Goal: Obtain resource: Download file/media

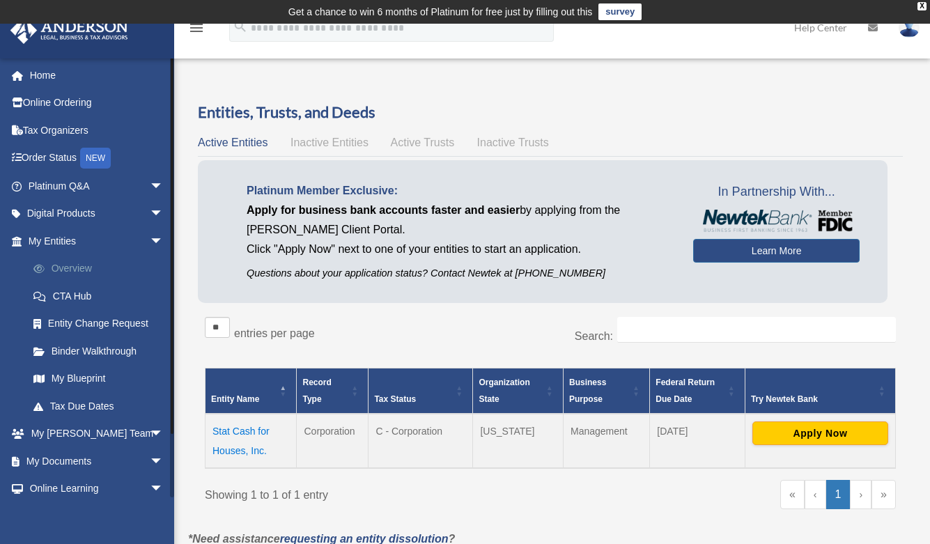
click at [77, 268] on link "Overview" at bounding box center [102, 269] width 165 height 28
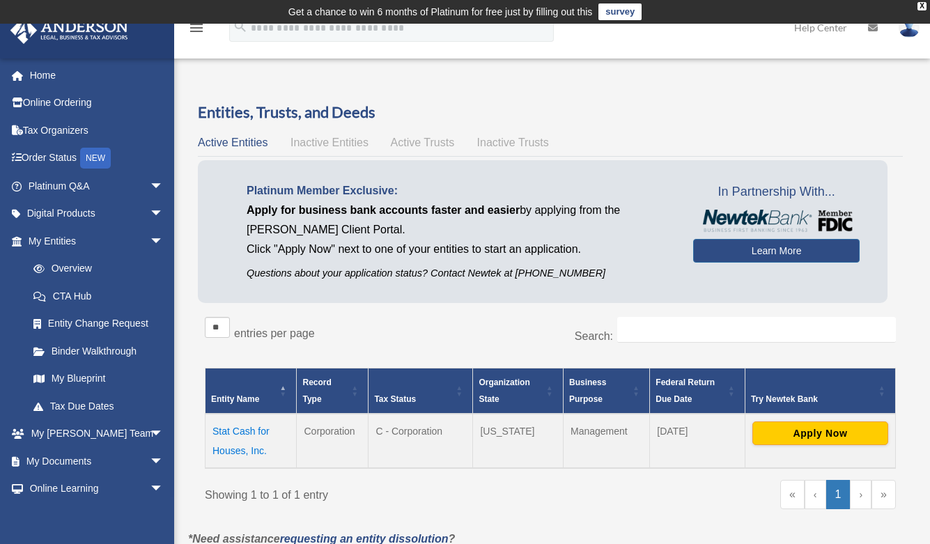
click at [252, 433] on td "Stat Cash for Houses, Inc." at bounding box center [251, 441] width 91 height 54
click at [245, 428] on td "Stat Cash for Houses, Inc." at bounding box center [251, 441] width 91 height 54
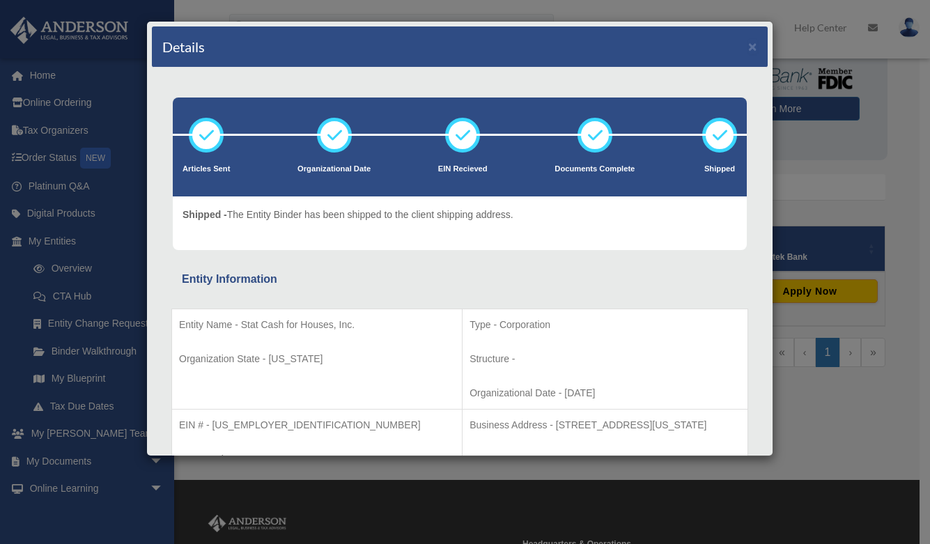
click at [801, 176] on div "Details × Articles Sent Organizational Date" at bounding box center [465, 272] width 930 height 544
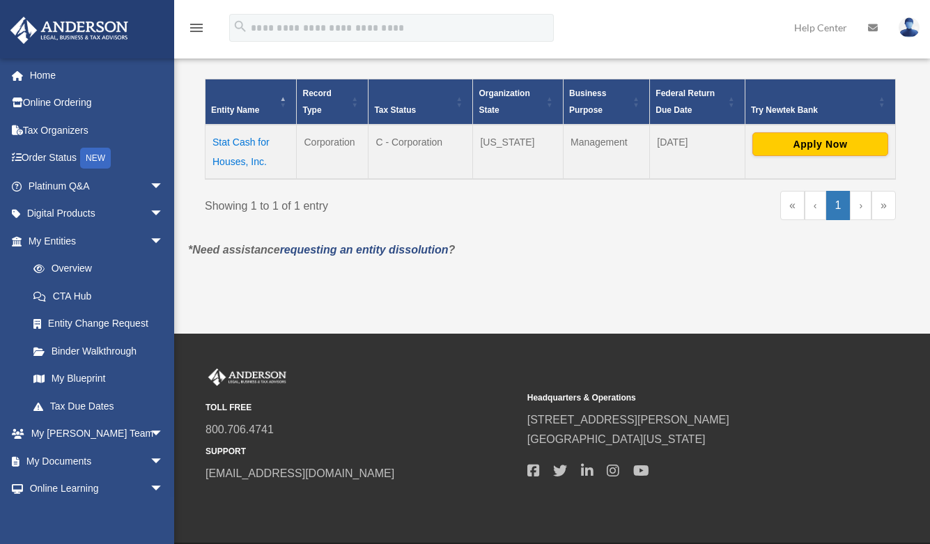
scroll to position [299, 0]
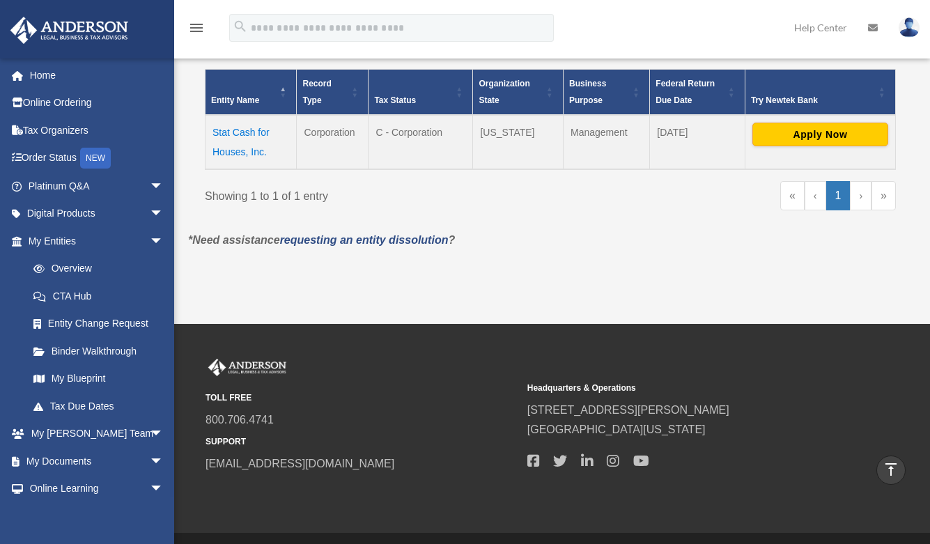
click at [252, 153] on td "Stat Cash for Houses, Inc." at bounding box center [251, 142] width 91 height 54
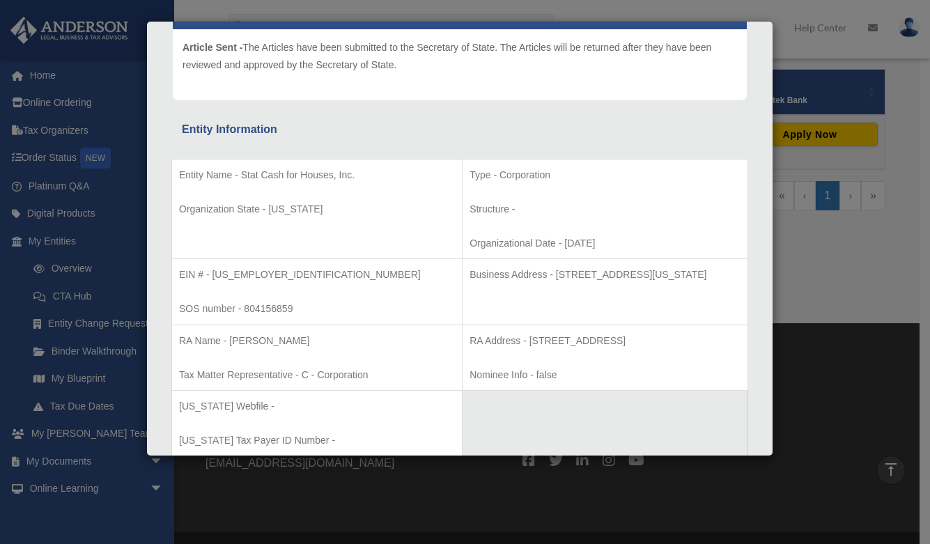
scroll to position [0, 0]
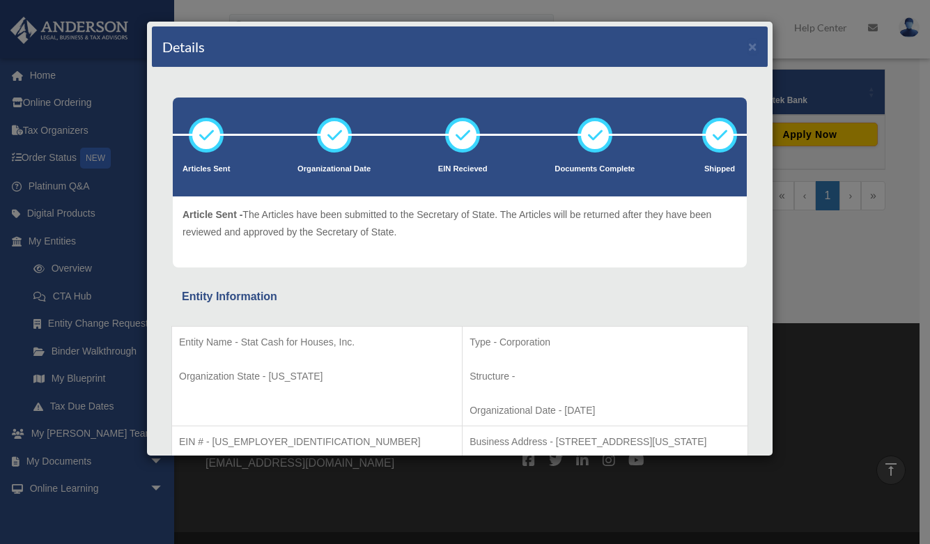
click at [95, 247] on div "Details × Articles Sent Organizational Date" at bounding box center [465, 272] width 930 height 544
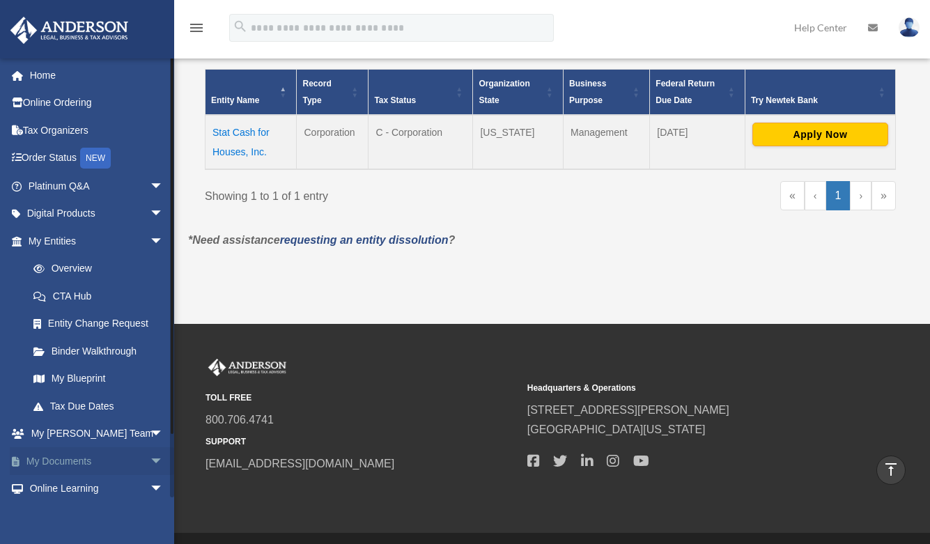
click at [77, 463] on link "My Documents arrow_drop_down" at bounding box center [97, 461] width 175 height 28
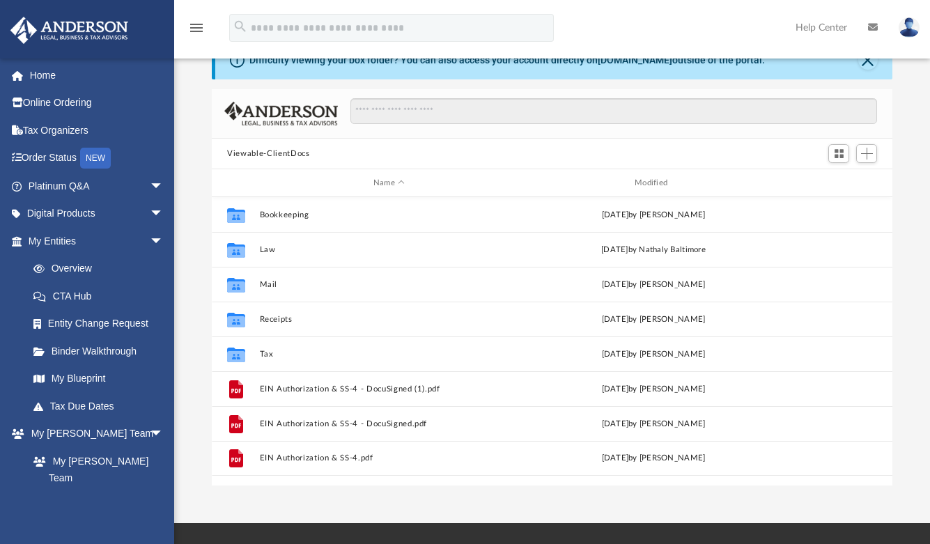
scroll to position [68, 0]
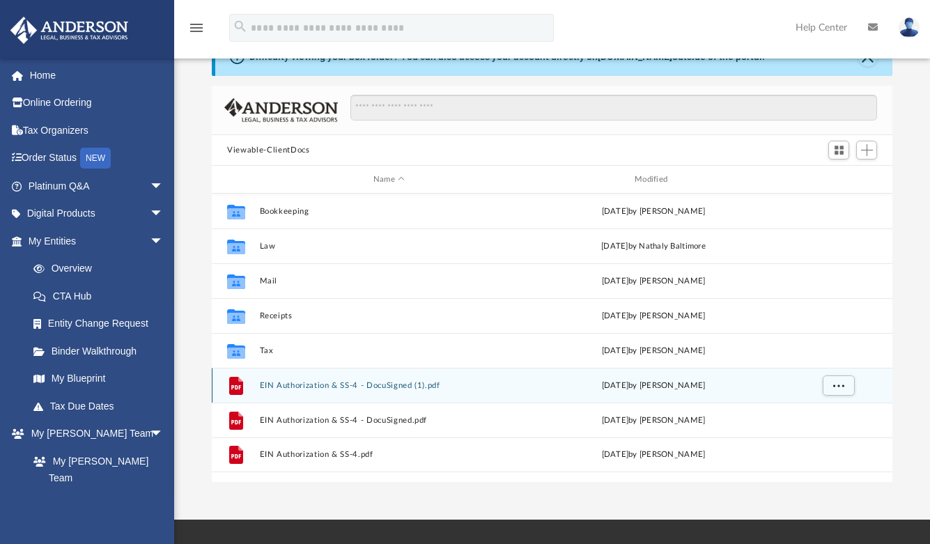
click at [317, 384] on button "EIN Authorization & SS-4 - DocuSigned (1).pdf" at bounding box center [389, 385] width 259 height 9
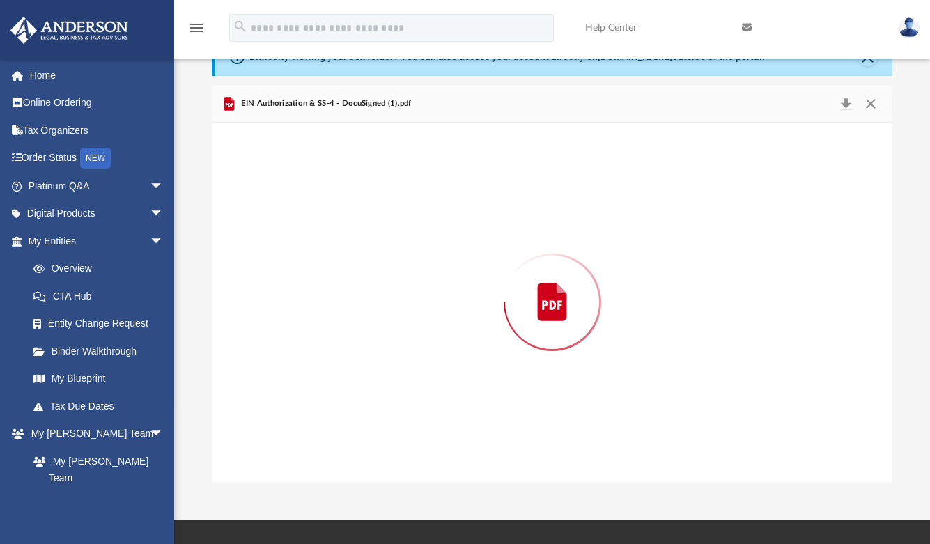
click at [317, 384] on div "Preview" at bounding box center [552, 303] width 681 height 360
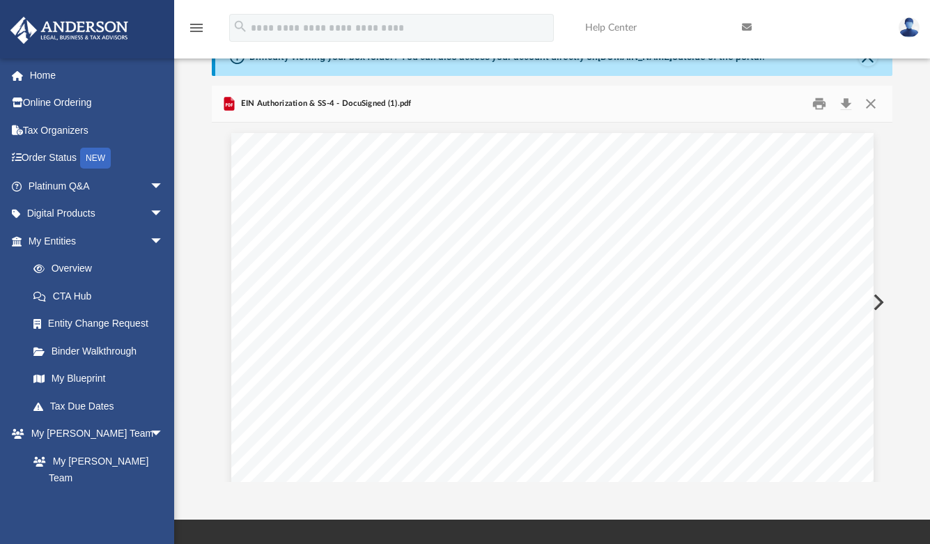
scroll to position [852, 0]
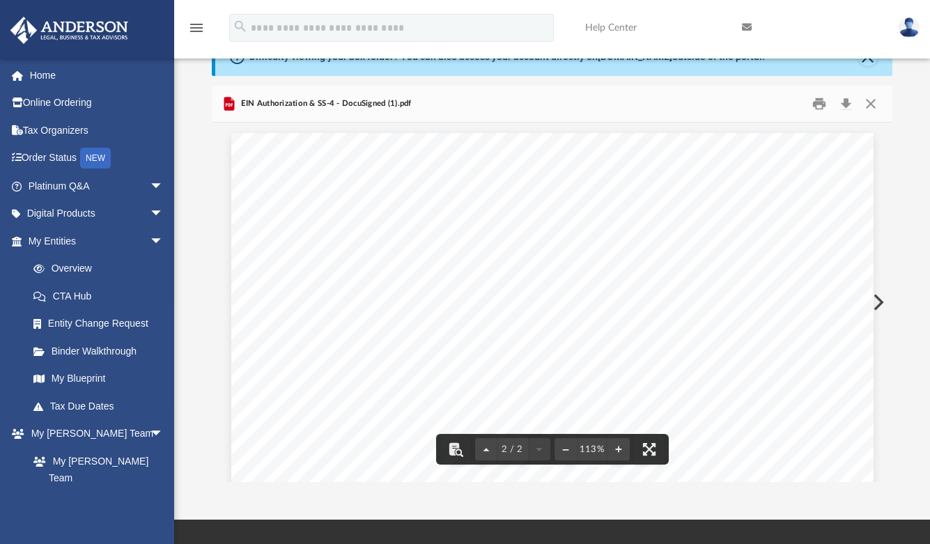
click at [878, 298] on button "Preview" at bounding box center [877, 302] width 31 height 39
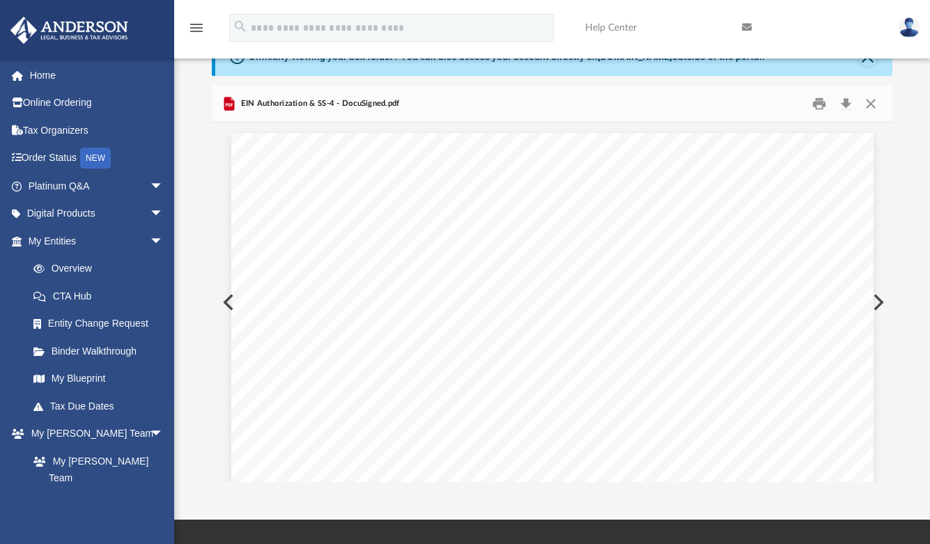
click at [878, 298] on button "Preview" at bounding box center [877, 302] width 31 height 39
click at [878, 298] on div "! [US_STATE][GEOGRAPHIC_DATA][STREET_ADDRESS][US_STATE][STREET_ADDRESS][PERSON_…" at bounding box center [552, 122] width 681 height 1704
